Goal: Task Accomplishment & Management: Manage account settings

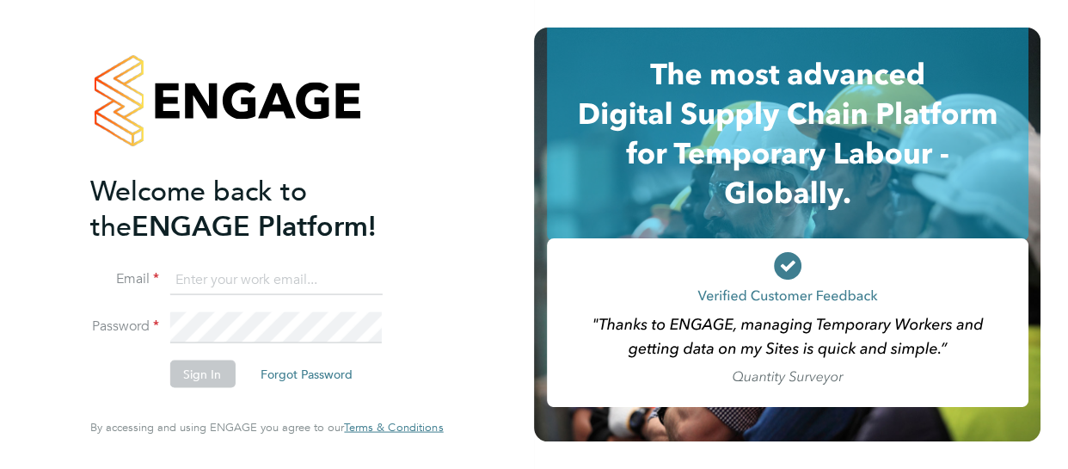
type input "[EMAIL_ADDRESS][DOMAIN_NAME]"
click at [198, 368] on button "Sign In" at bounding box center [201, 374] width 65 height 28
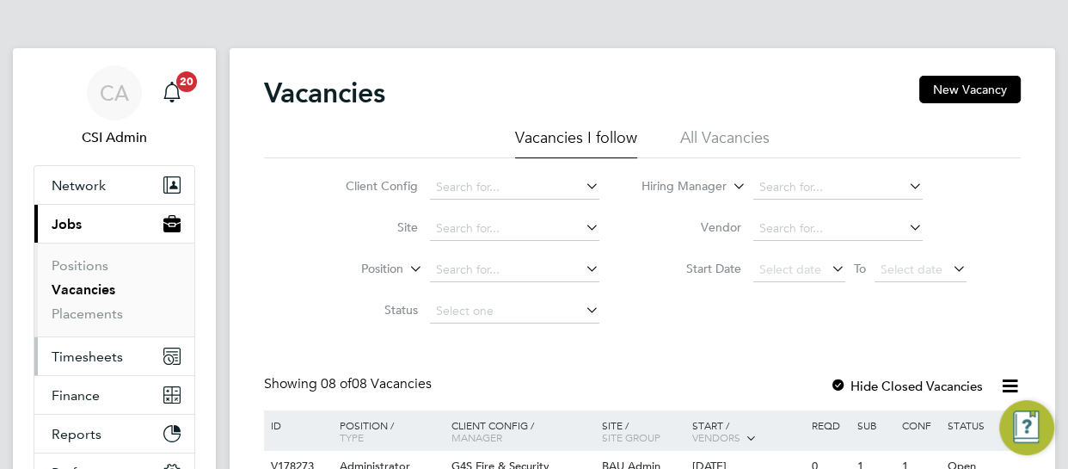
click at [88, 357] on span "Timesheets" at bounding box center [87, 356] width 71 height 16
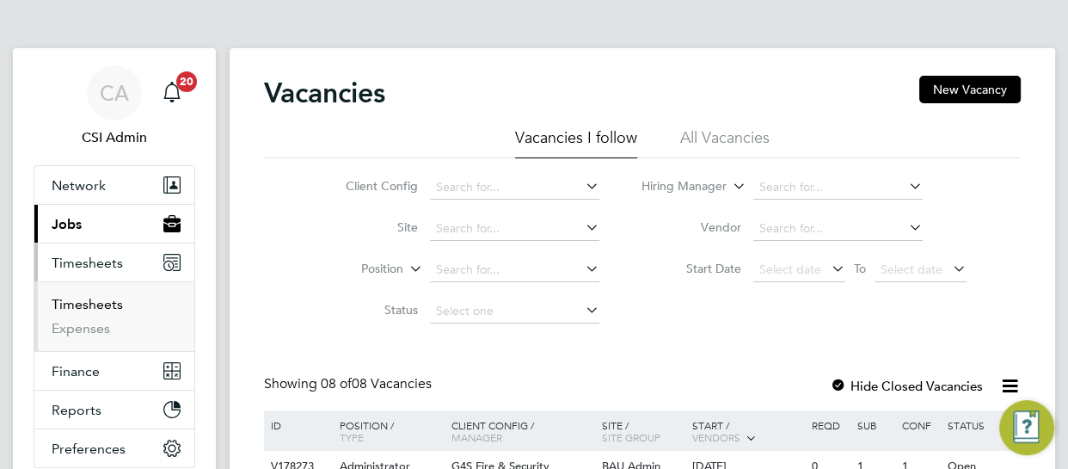
click at [97, 307] on link "Timesheets" at bounding box center [87, 304] width 71 height 16
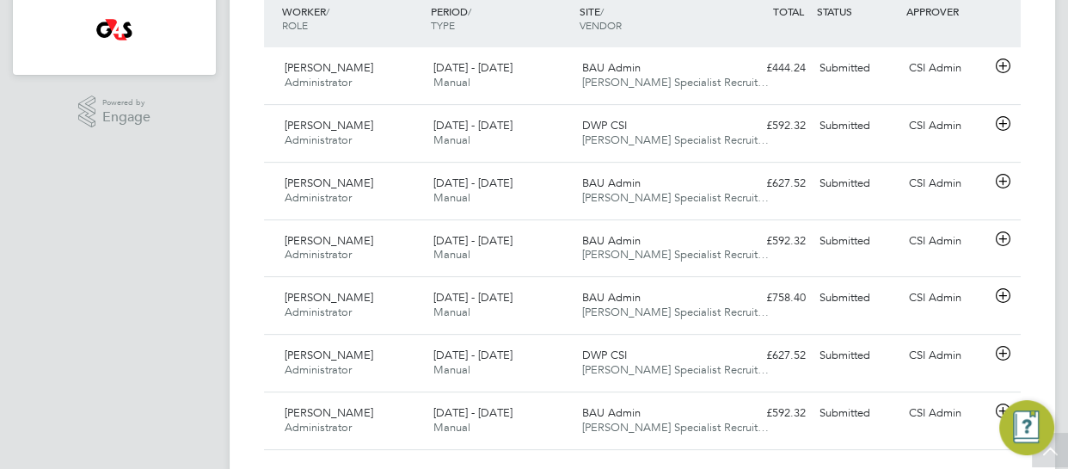
scroll to position [500, 0]
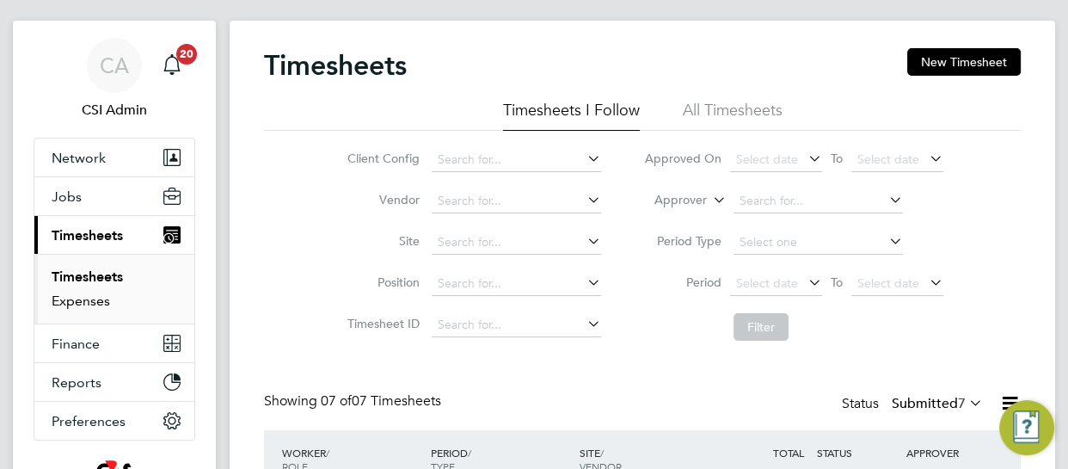
click at [77, 294] on link "Expenses" at bounding box center [81, 300] width 58 height 16
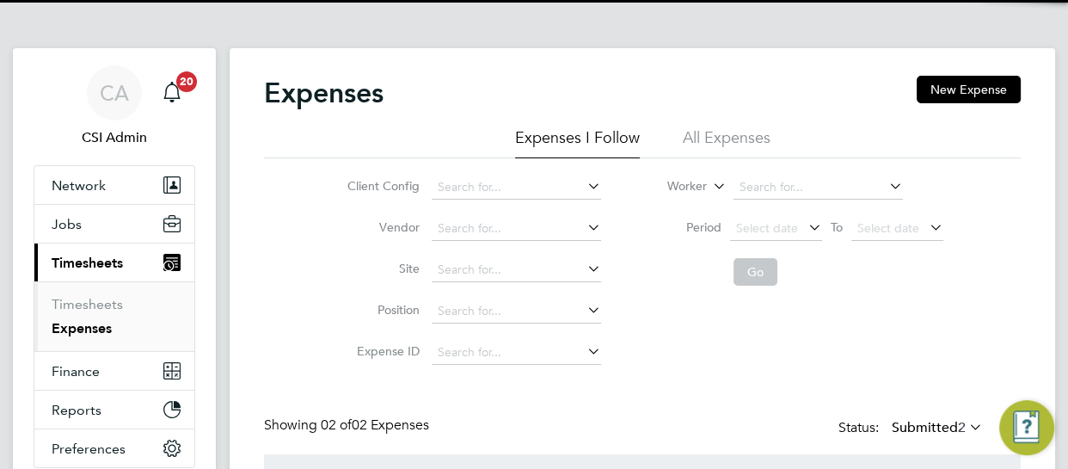
click at [331, 298] on li "Position" at bounding box center [472, 311] width 302 height 41
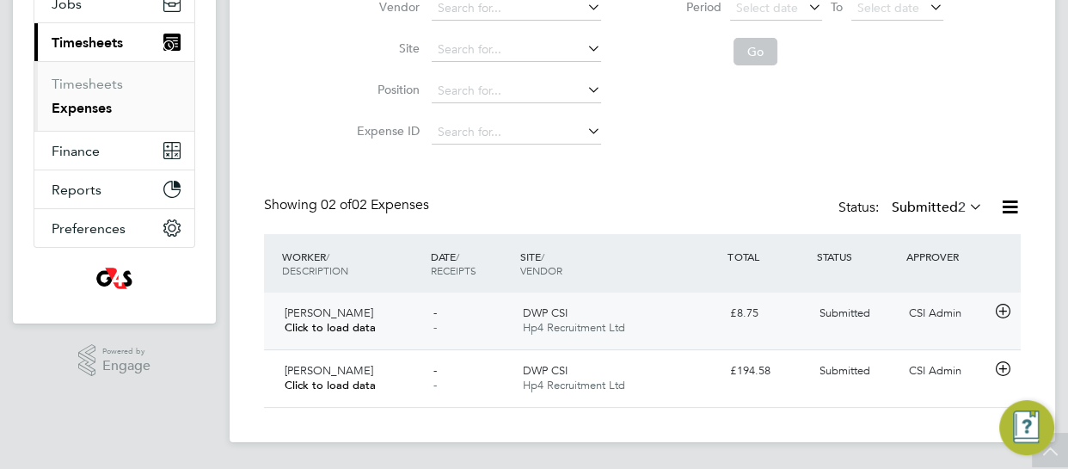
click at [653, 328] on div "DWP CSI Hp4 Recruitment Ltd" at bounding box center [619, 320] width 208 height 43
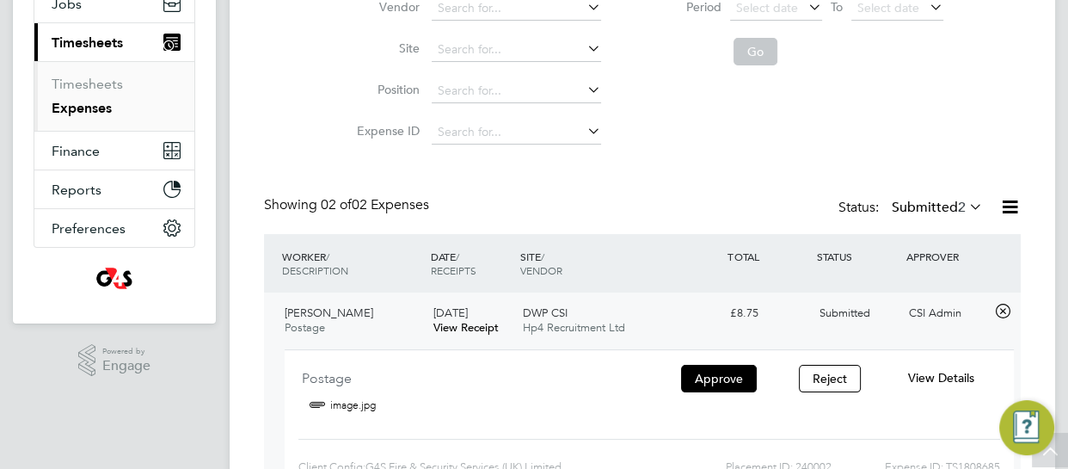
click at [938, 373] on span "View Details" at bounding box center [941, 377] width 66 height 15
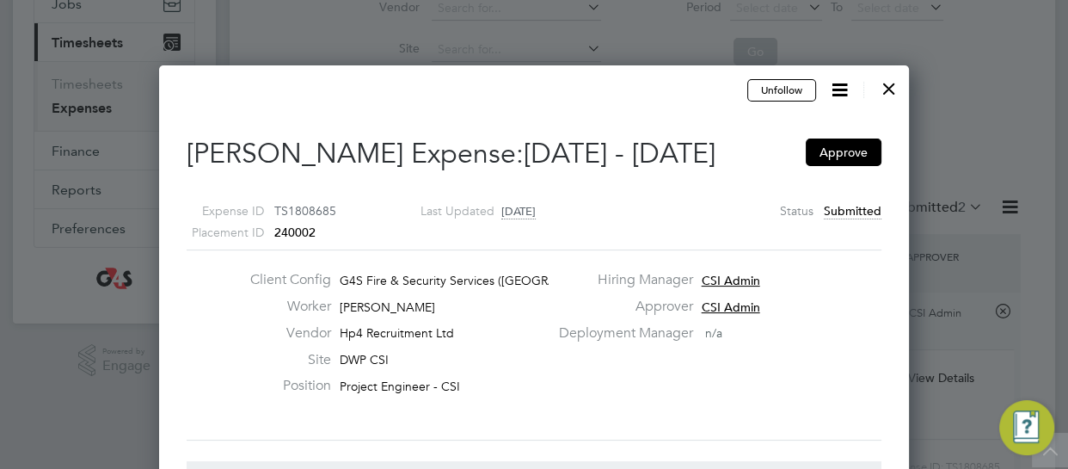
click at [653, 236] on div "Expense ID TS1808685 Placement ID 240002 Last Updated [DATE] Status Submitted" at bounding box center [534, 215] width 695 height 70
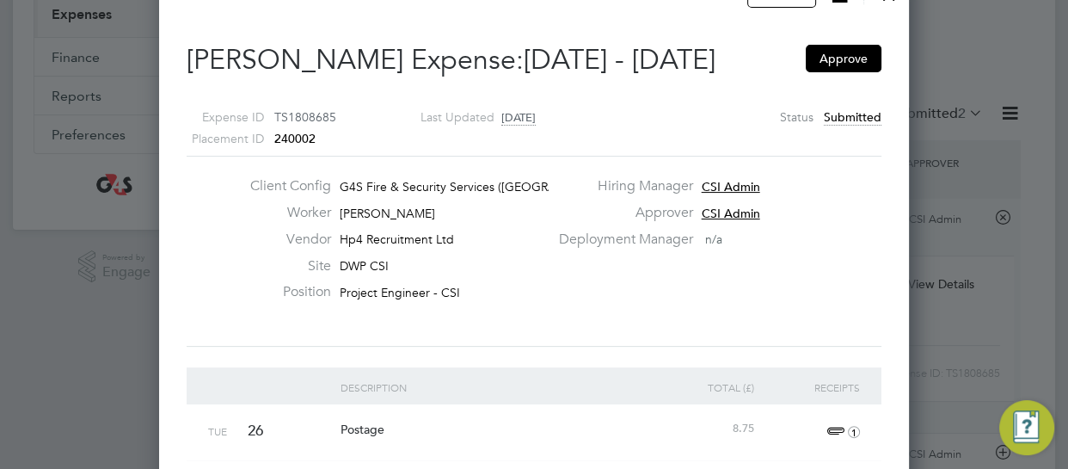
click at [541, 311] on div "Client Config G4S Fire & Security Services ([GEOGRAPHIC_DATA]) Li… Worker [PERS…" at bounding box center [534, 251] width 708 height 148
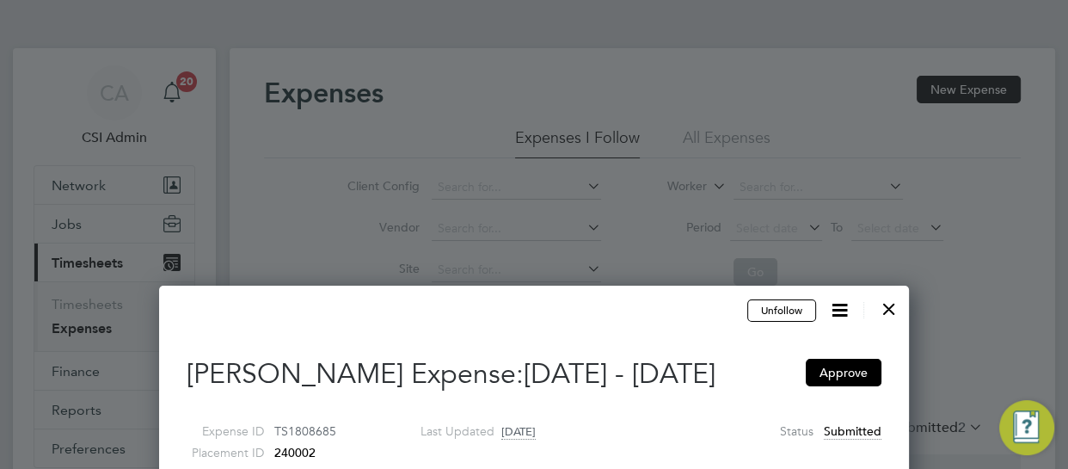
click at [892, 304] on div at bounding box center [889, 304] width 31 height 31
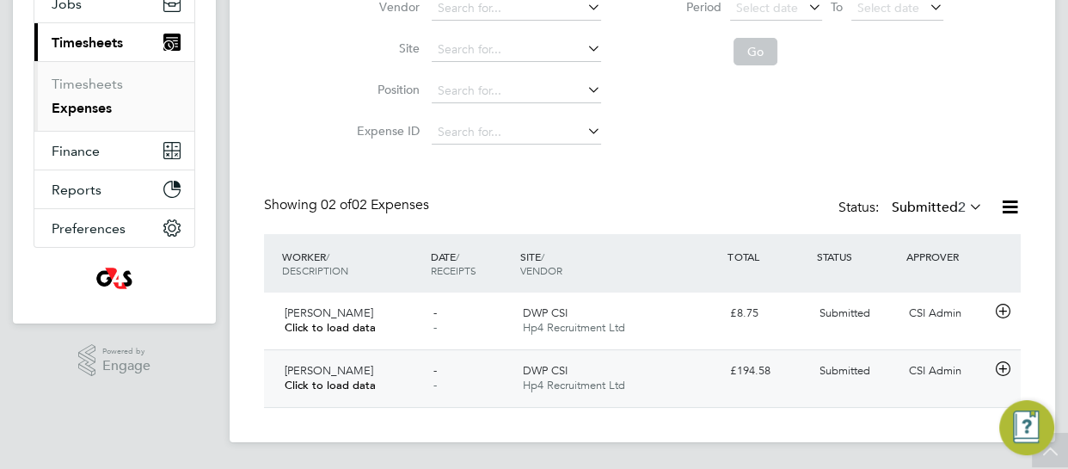
click at [304, 377] on span "Click to load data" at bounding box center [330, 384] width 91 height 15
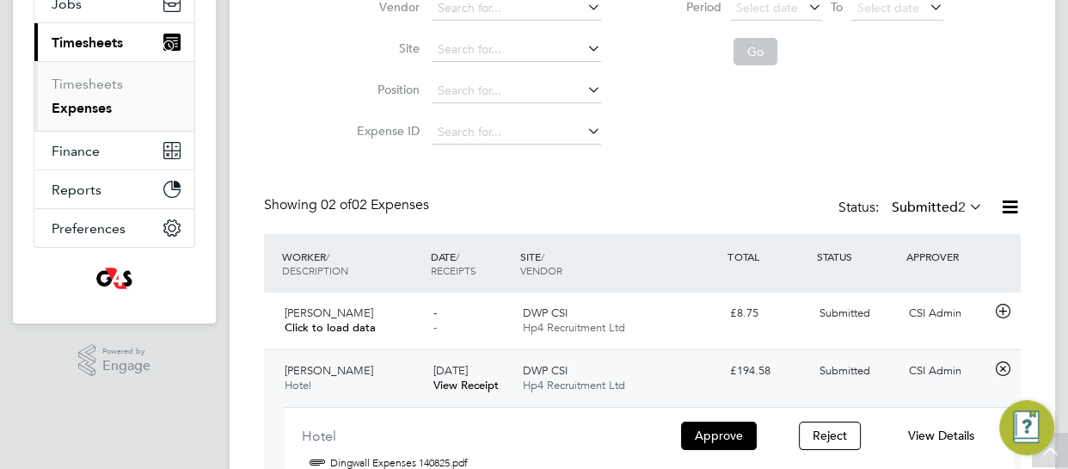
click at [257, 384] on div "Expenses New Expense Expenses I Follow All Expenses Client Config Vendor Site P…" at bounding box center [642, 223] width 825 height 791
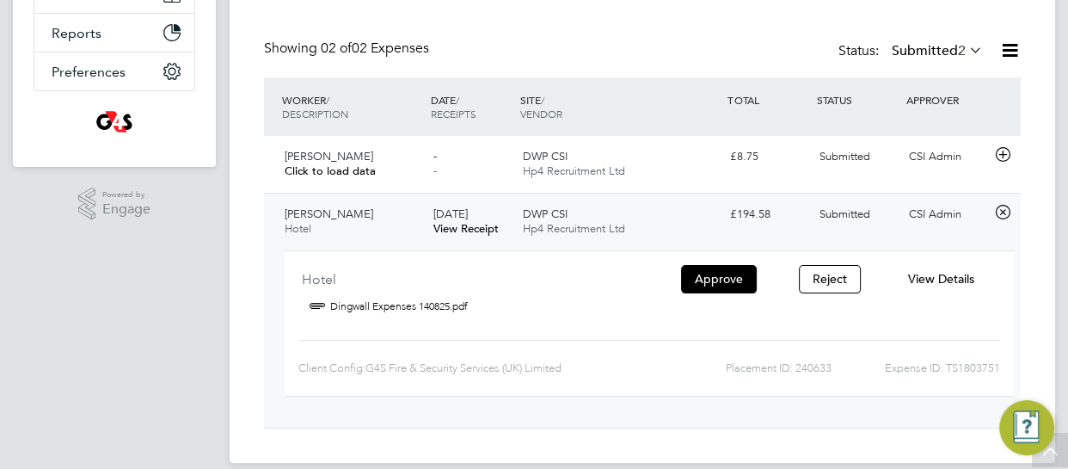
click at [940, 277] on span "View Details" at bounding box center [941, 278] width 66 height 15
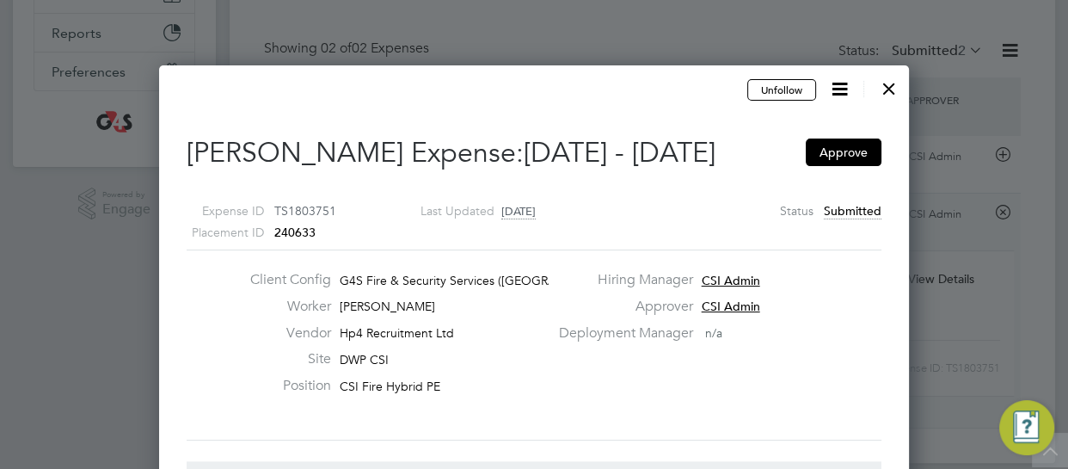
click at [383, 180] on div "Expense ID TS1803751 Placement ID 240633 Last Updated [DATE] Status Submitted" at bounding box center [534, 215] width 695 height 70
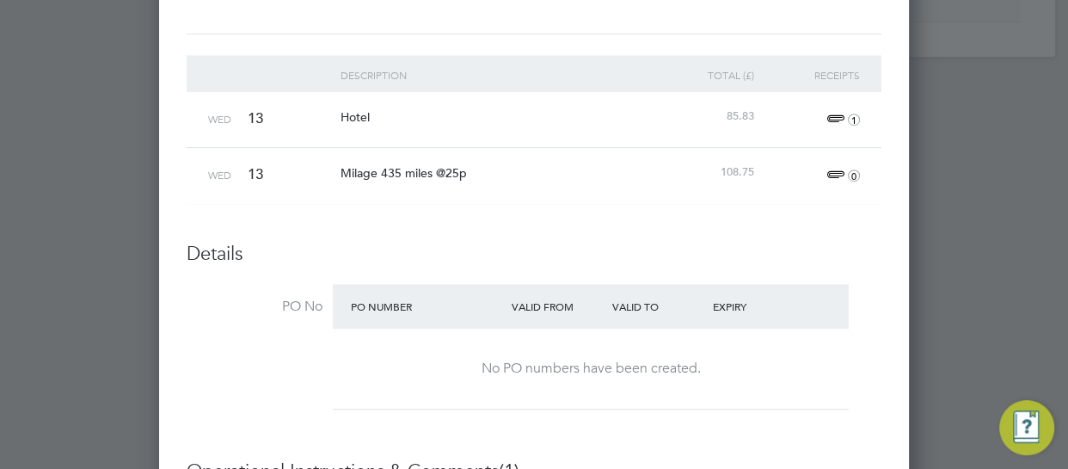
click at [278, 144] on div "Wed 13 Hotel 85.83 1" at bounding box center [534, 119] width 695 height 55
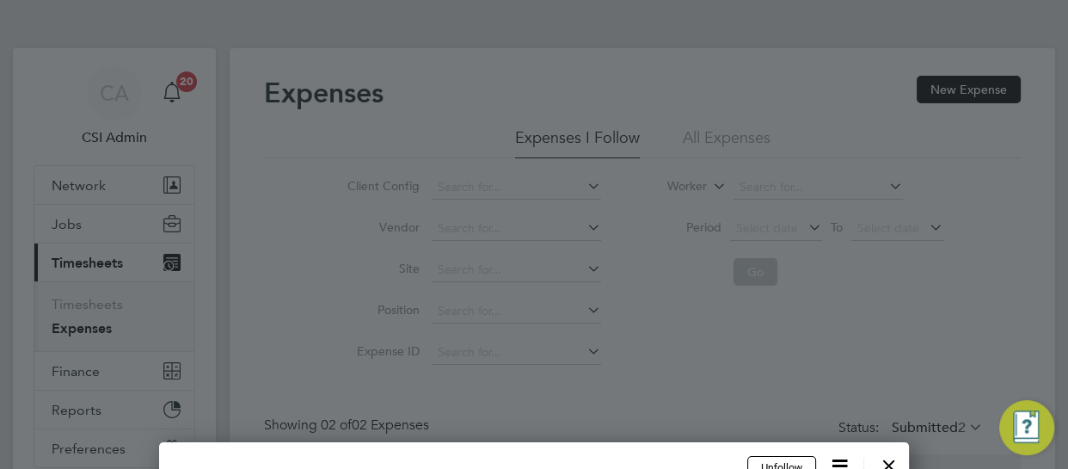
click at [930, 306] on div at bounding box center [534, 234] width 1068 height 469
click at [602, 305] on div at bounding box center [534, 234] width 1068 height 469
click at [846, 184] on div at bounding box center [534, 234] width 1068 height 469
click at [892, 462] on div at bounding box center [889, 460] width 31 height 31
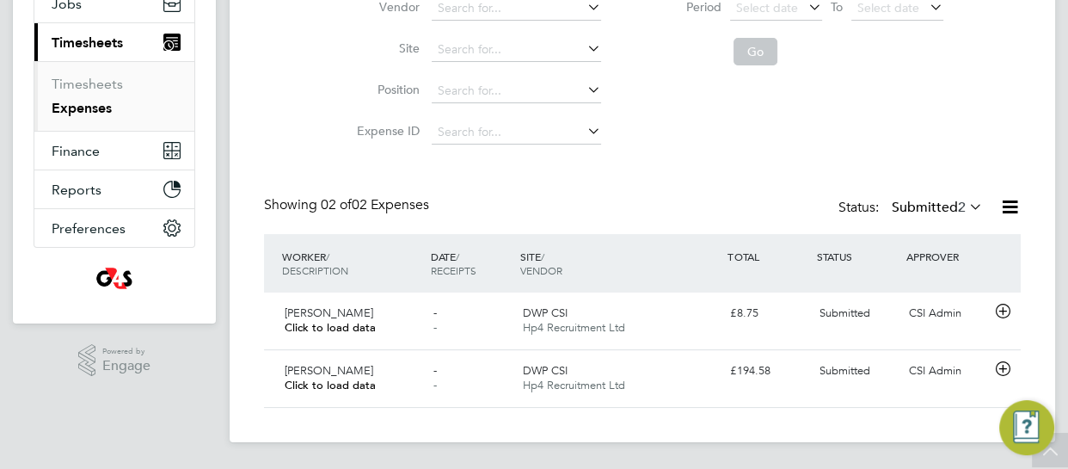
click at [255, 108] on div "Expenses New Expense Expenses I Follow All Expenses Client Config Vendor Site P…" at bounding box center [642, 135] width 825 height 614
click at [99, 78] on link "Timesheets" at bounding box center [87, 84] width 71 height 16
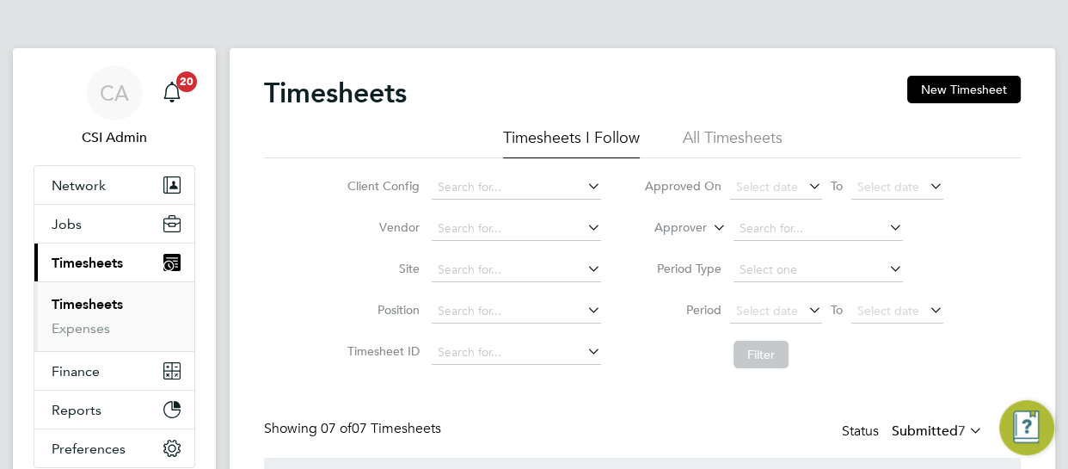
click at [277, 198] on div "Client Config Vendor Site Position Timesheet ID Approved On Select date To Sele…" at bounding box center [642, 267] width 757 height 218
